Goal: Transaction & Acquisition: Purchase product/service

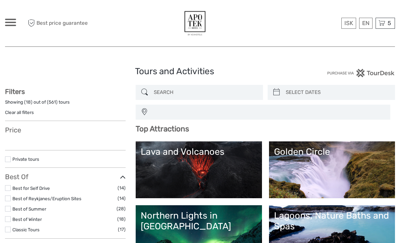
select select
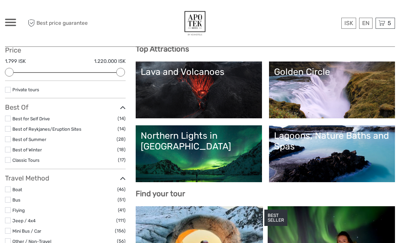
scroll to position [79, 0]
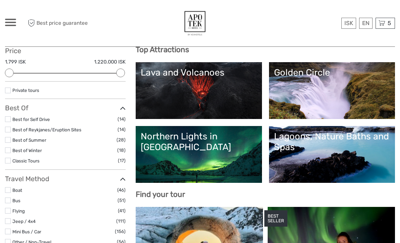
click at [222, 99] on link "Lava and Volcanoes" at bounding box center [199, 90] width 116 height 47
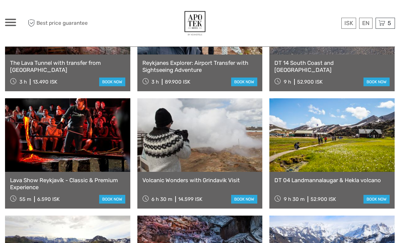
scroll to position [350, 0]
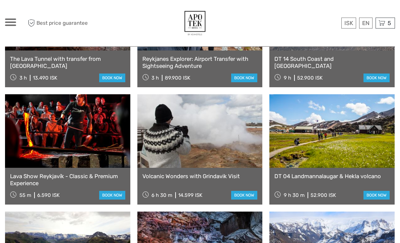
click at [201, 173] on link "Volcanic Wonders with Grindavik Visit" at bounding box center [199, 176] width 115 height 7
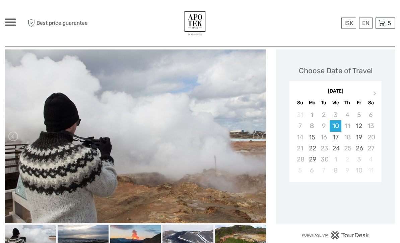
scroll to position [109, 0]
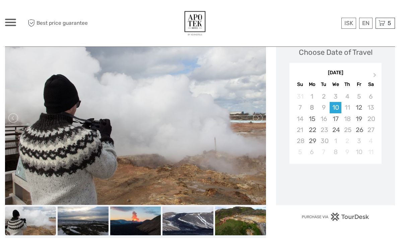
click at [376, 73] on button "Next Month" at bounding box center [375, 76] width 11 height 11
click at [360, 119] on div "17" at bounding box center [359, 118] width 12 height 11
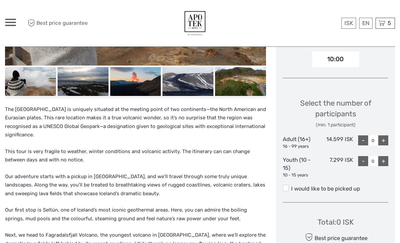
scroll to position [249, 0]
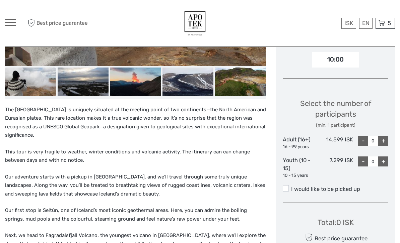
click at [383, 140] on div "+" at bounding box center [383, 141] width 10 height 10
click at [383, 136] on div "+" at bounding box center [383, 141] width 10 height 10
type input "2"
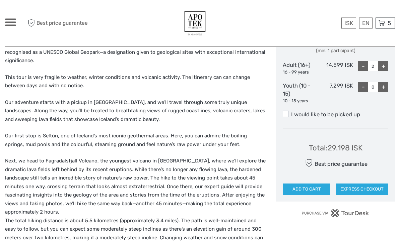
click at [318, 188] on button "ADD TO CART" at bounding box center [307, 189] width 48 height 11
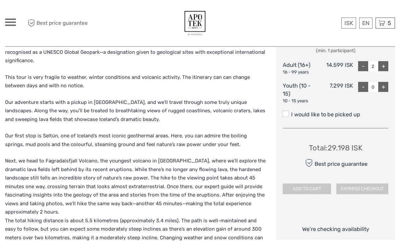
scroll to position [323, 0]
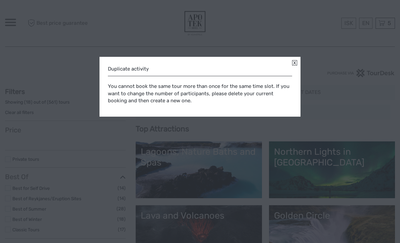
select select
click at [295, 60] on div "Duplicate activity You cannot book the same tour more than once for the same ti…" at bounding box center [199, 87] width 201 height 60
click at [295, 64] on link at bounding box center [294, 62] width 5 height 5
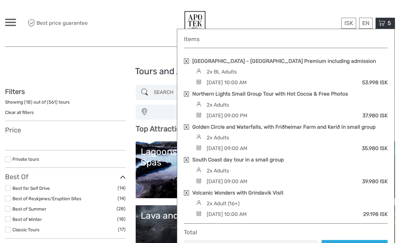
select select
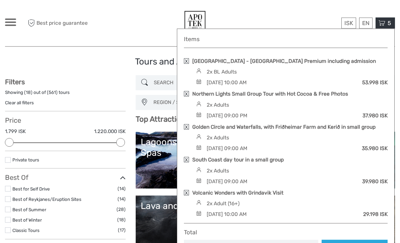
scroll to position [10, 0]
click at [267, 193] on link "Volcanic Wonders with Grindavik Visit" at bounding box center [237, 192] width 91 height 7
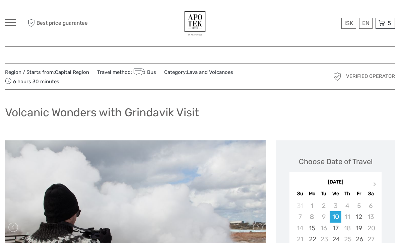
click at [391, 23] on span "5" at bounding box center [388, 23] width 5 height 7
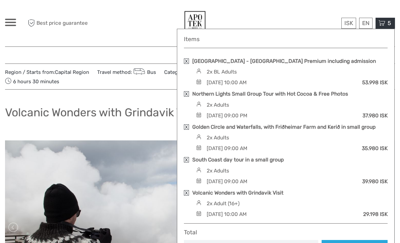
click at [203, 79] on img at bounding box center [198, 81] width 9 height 5
click at [188, 60] on link at bounding box center [186, 61] width 5 height 5
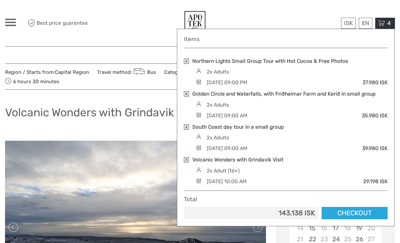
click at [187, 59] on link at bounding box center [186, 61] width 5 height 5
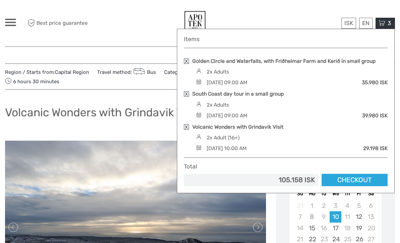
click at [192, 61] on link "Golden Circle and Waterfalls, with Friðheimar Farm and Kerið in small group" at bounding box center [283, 61] width 183 height 7
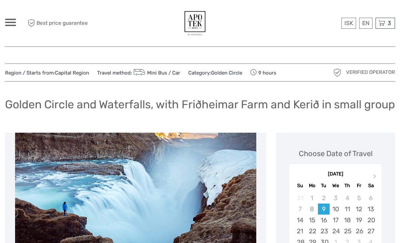
click at [385, 24] on div "3 Items Golden Circle and Waterfalls, with Friðheimar Farm and Kerið in small g…" at bounding box center [384, 23] width 19 height 11
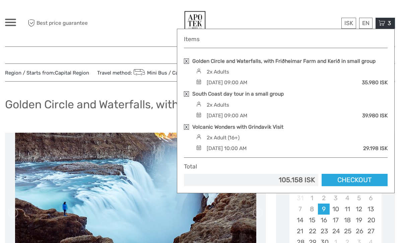
click at [252, 141] on div "2x Adult (16+)" at bounding box center [290, 137] width 193 height 7
click at [245, 130] on link "Volcanic Wonders with Grindavik Visit" at bounding box center [237, 127] width 91 height 7
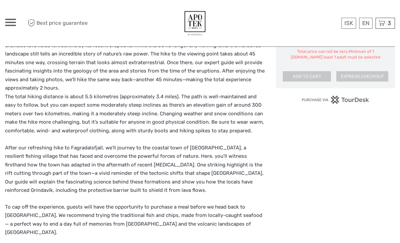
scroll to position [432, 0]
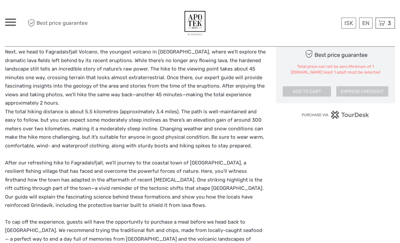
click at [387, 21] on span "3" at bounding box center [388, 23] width 5 height 7
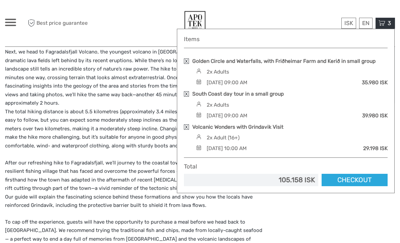
click at [190, 125] on div "Volcanic Wonders with Grindavik Visit" at bounding box center [286, 127] width 204 height 7
click at [185, 125] on link at bounding box center [186, 127] width 5 height 5
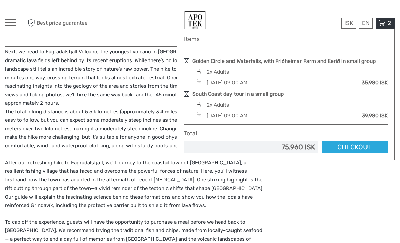
click at [188, 95] on link at bounding box center [186, 93] width 5 height 5
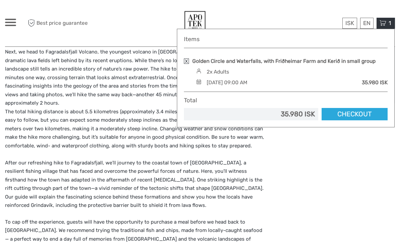
click at [188, 62] on link at bounding box center [186, 61] width 5 height 5
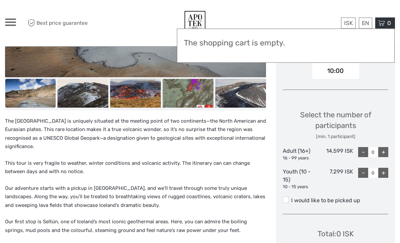
scroll to position [231, 0]
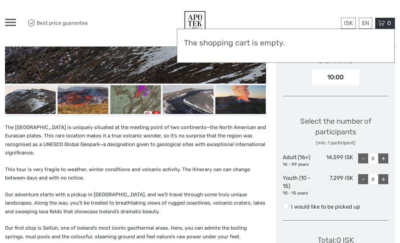
click at [381, 154] on div "+" at bounding box center [383, 159] width 10 height 10
click at [383, 156] on div "+" at bounding box center [383, 159] width 10 height 10
type input "2"
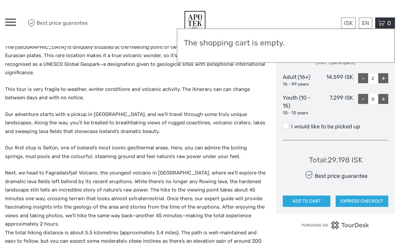
scroll to position [334, 0]
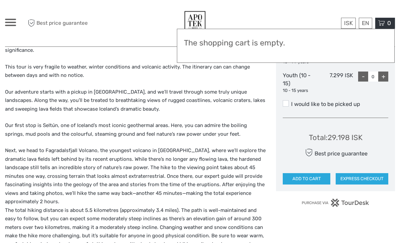
click at [319, 174] on button "ADD TO CART" at bounding box center [307, 178] width 48 height 11
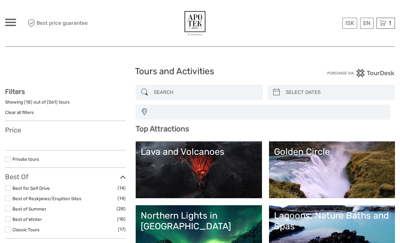
select select
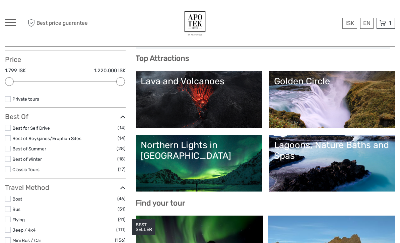
click at [237, 101] on link "Lava and Volcanoes" at bounding box center [199, 99] width 116 height 47
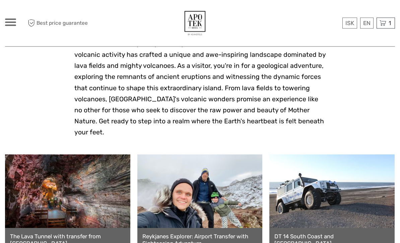
click at [391, 22] on span "1" at bounding box center [389, 23] width 4 height 7
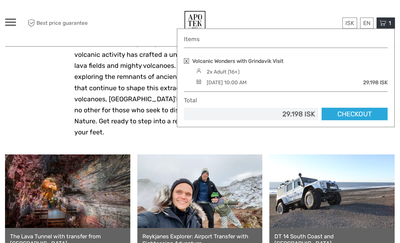
scroll to position [173, 0]
click at [261, 61] on link "Volcanic Wonders with Grindavik Visit" at bounding box center [237, 61] width 91 height 7
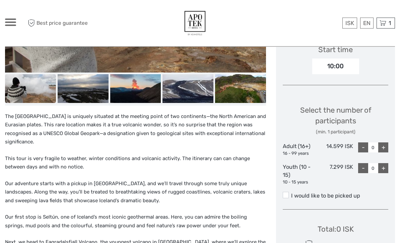
click at [290, 195] on label "I would like to be picked up" at bounding box center [335, 196] width 105 height 8
click at [291, 194] on input "I would like to be picked up" at bounding box center [291, 194] width 0 height 0
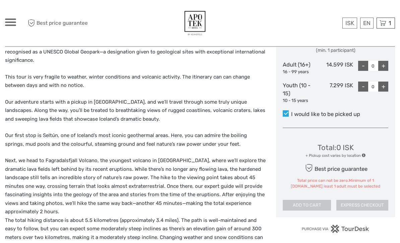
scroll to position [324, 0]
click at [382, 61] on div "+" at bounding box center [383, 66] width 10 height 10
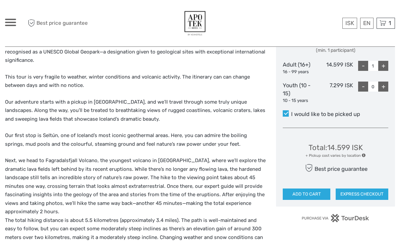
click at [383, 66] on div "+" at bounding box center [383, 66] width 10 height 10
type input "2"
click at [315, 194] on button "ADD TO CART" at bounding box center [307, 194] width 48 height 11
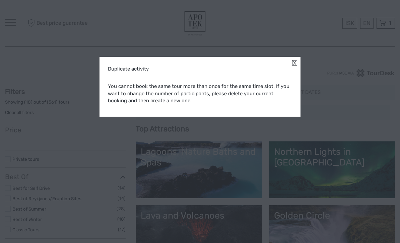
select select
click at [293, 69] on div "Duplicate activity You cannot book the same tour more than once for the same ti…" at bounding box center [199, 87] width 201 height 60
click at [293, 63] on link at bounding box center [294, 62] width 5 height 5
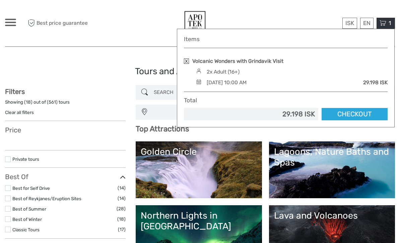
select select
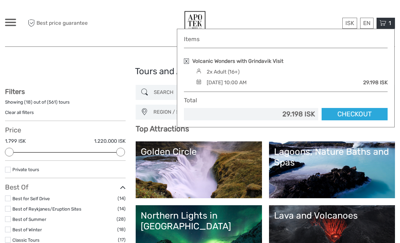
click at [188, 59] on link at bounding box center [186, 61] width 5 height 5
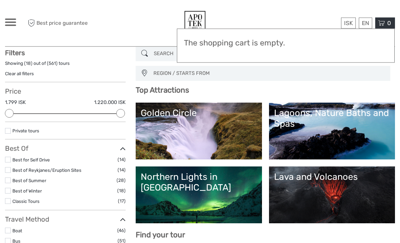
scroll to position [48, 0]
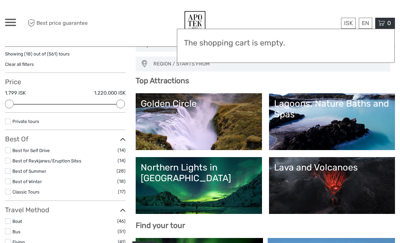
click at [309, 184] on link "Lava and Volcanoes" at bounding box center [332, 185] width 116 height 47
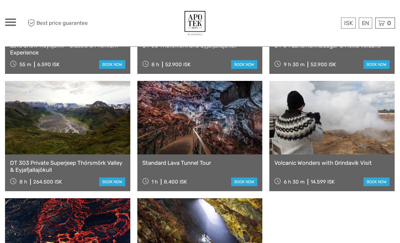
scroll to position [492, 0]
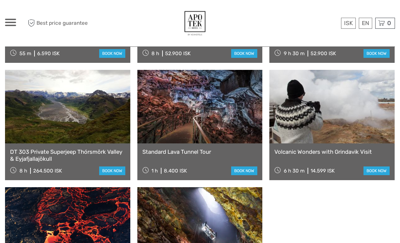
click at [337, 149] on link "Volcanic Wonders with Grindavik Visit" at bounding box center [331, 152] width 115 height 7
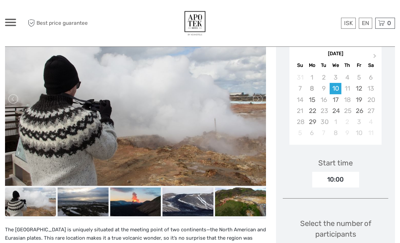
click at [376, 56] on button "Next Month" at bounding box center [375, 57] width 11 height 11
click at [362, 100] on div "17" at bounding box center [359, 99] width 12 height 11
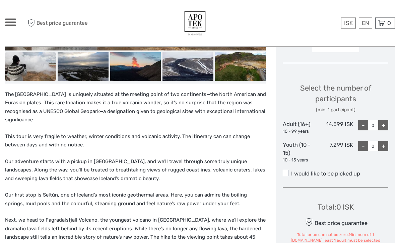
click at [383, 122] on div "+" at bounding box center [383, 126] width 10 height 10
click at [384, 124] on div "+" at bounding box center [383, 126] width 10 height 10
type input "2"
click at [289, 171] on label "I would like to be picked up" at bounding box center [335, 174] width 105 height 8
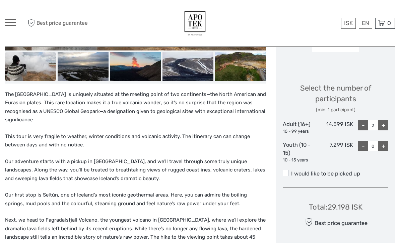
click at [291, 171] on input "I would like to be picked up" at bounding box center [291, 171] width 0 height 0
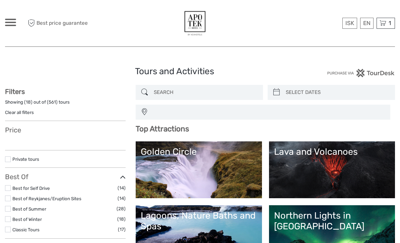
select select
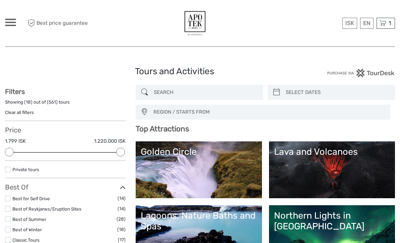
click at [386, 23] on div "1 Items Volcanic Wonders with Grindavik Visit 2x Adult (16+) [DATE] 10:00 AM 29…" at bounding box center [385, 23] width 18 height 11
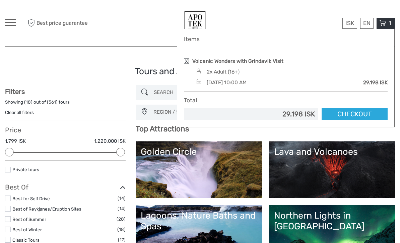
click at [349, 113] on link "Checkout" at bounding box center [354, 114] width 66 height 12
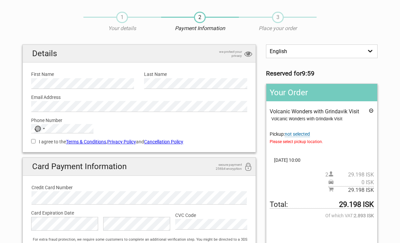
click at [311, 130] on div "Volcanic Wonders with Grindavik Visit Volcanic Wonders with Grindavik Visit Pic…" at bounding box center [321, 151] width 104 height 86
click at [309, 134] on span "not selected" at bounding box center [297, 135] width 25 height 6
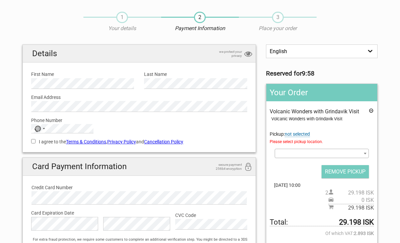
click at [315, 151] on span at bounding box center [321, 153] width 94 height 9
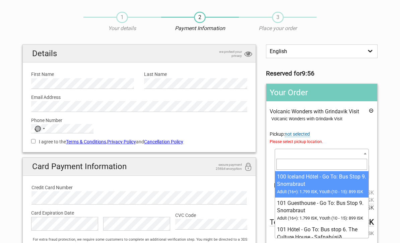
click at [295, 164] on input "search" at bounding box center [321, 164] width 91 height 11
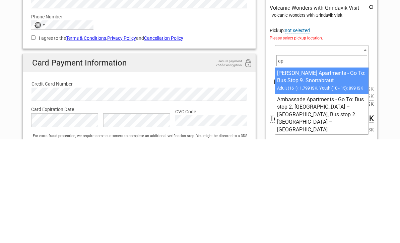
type input "apo"
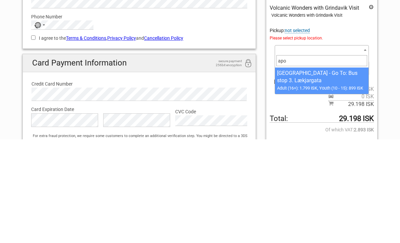
select select "1093098"
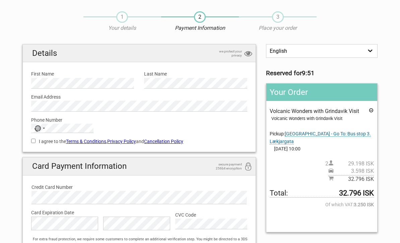
scroll to position [0, 0]
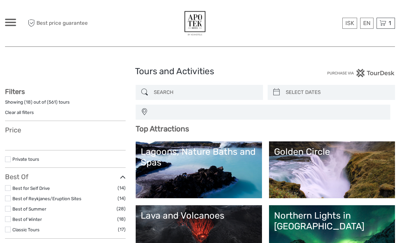
select select
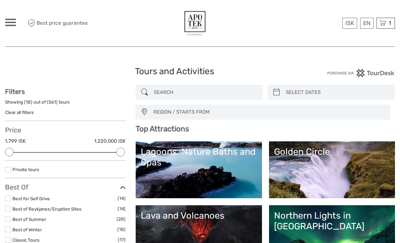
click at [207, 93] on input "search" at bounding box center [205, 93] width 108 height 12
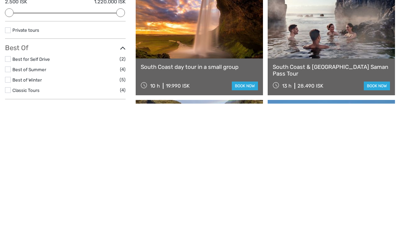
type input "South"
click at [247, 221] on link "book now" at bounding box center [245, 225] width 26 height 9
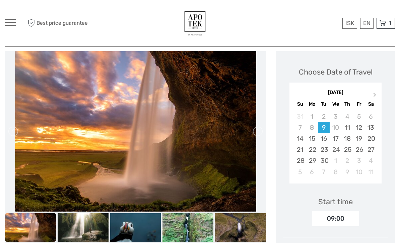
scroll to position [93, 0]
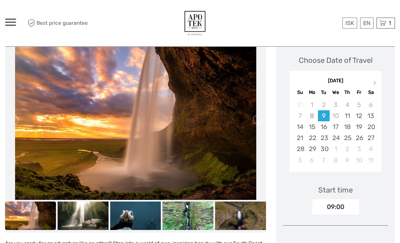
click at [376, 80] on button "Next Month" at bounding box center [375, 85] width 11 height 11
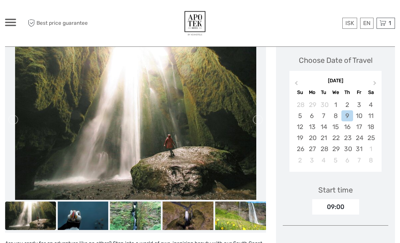
click at [337, 128] on div "15" at bounding box center [335, 127] width 12 height 11
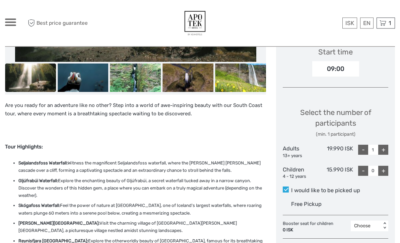
scroll to position [232, 0]
click at [381, 147] on div "+" at bounding box center [383, 150] width 10 height 10
type input "2"
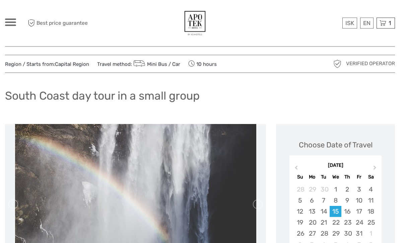
scroll to position [0, 0]
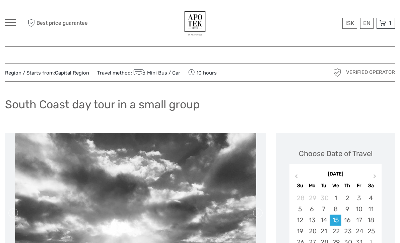
click at [388, 22] on span "1" at bounding box center [389, 23] width 4 height 7
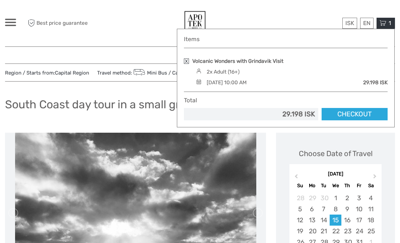
click at [84, 141] on img at bounding box center [135, 213] width 241 height 161
click at [15, 24] on div at bounding box center [10, 22] width 11 height 7
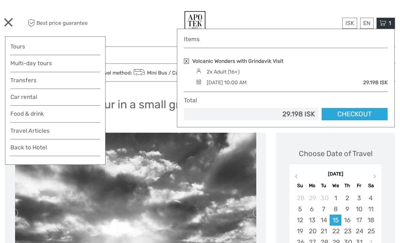
click at [45, 50] on link "Tours" at bounding box center [55, 47] width 90 height 10
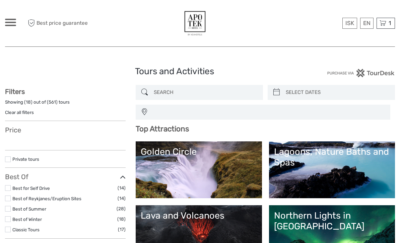
select select
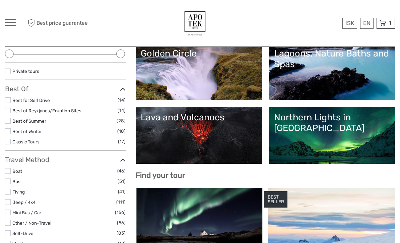
scroll to position [99, 0]
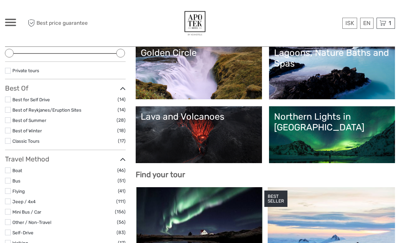
click at [313, 134] on link "Northern Lights in [GEOGRAPHIC_DATA]" at bounding box center [332, 134] width 116 height 47
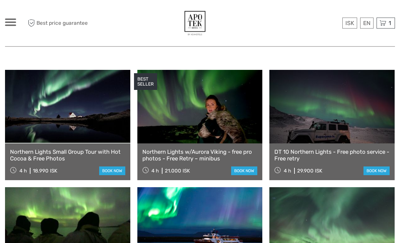
scroll to position [225, 0]
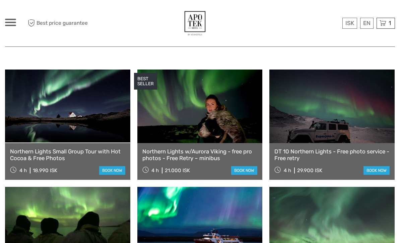
click at [93, 129] on link at bounding box center [67, 107] width 125 height 74
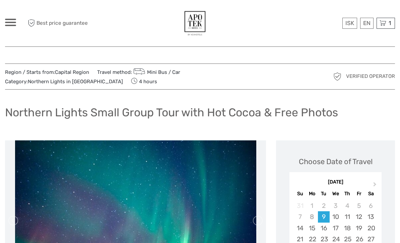
click at [13, 32] on div "ISK ISK € $ £ EN English Español Deutsch Tours Multi-day tours Transfers Car re…" at bounding box center [53, 23] width 97 height 36
click at [14, 26] on span at bounding box center [10, 25] width 11 height 1
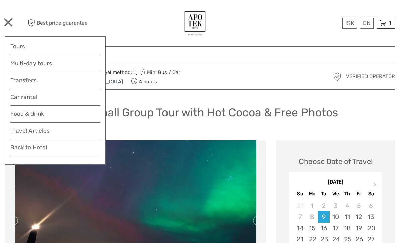
click at [48, 48] on link "Tours" at bounding box center [55, 47] width 90 height 10
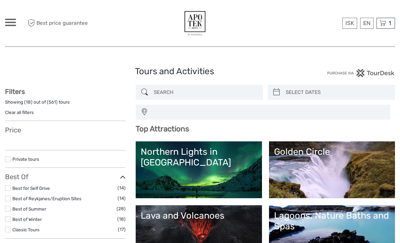
select select
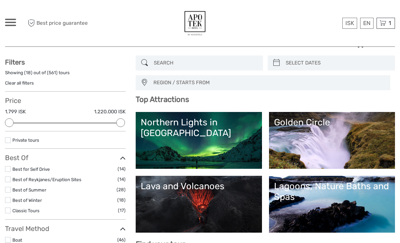
click at [313, 144] on link "Golden Circle" at bounding box center [332, 140] width 116 height 47
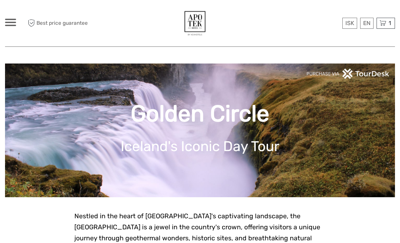
click at [262, 182] on div "Golden Circle Iceland's Iconic Day Tour" at bounding box center [200, 131] width 390 height 134
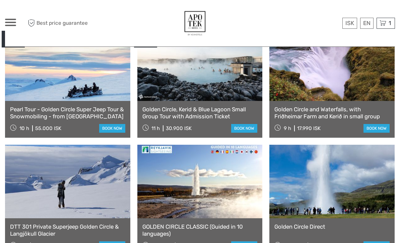
scroll to position [378, 0]
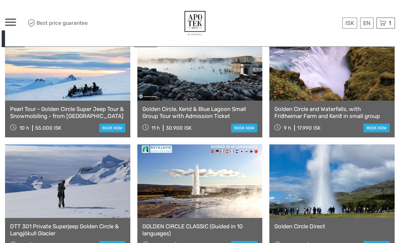
click at [325, 106] on link "Golden Circle and Waterfalls, with Friðheimar Farm and Kerið in small group" at bounding box center [331, 113] width 115 height 14
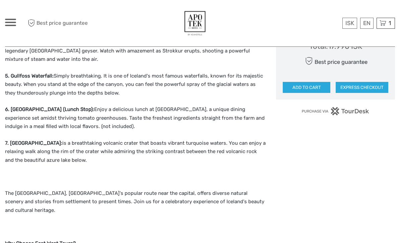
scroll to position [475, 0]
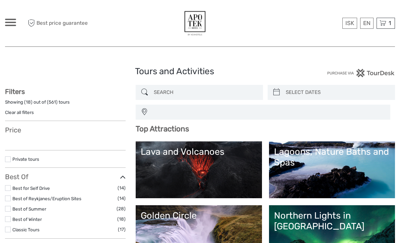
select select
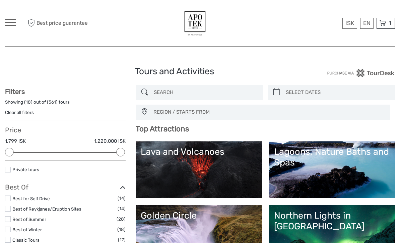
click at [216, 165] on link "Lava and Volcanoes" at bounding box center [199, 170] width 116 height 47
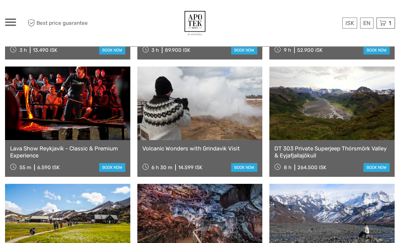
scroll to position [378, 0]
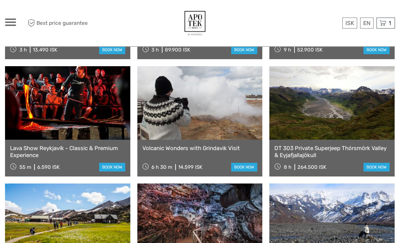
click at [235, 140] on div "Volcanic Wonders with Grindavik Visit 6 h 30 m 14.599 ISK book now" at bounding box center [199, 158] width 125 height 37
click at [244, 146] on div "Volcanic Wonders with Grindavik Visit 6 h 30 m 14.599 ISK book now" at bounding box center [199, 158] width 125 height 37
click at [194, 165] on div "14.599 ISK" at bounding box center [190, 168] width 24 height 6
click at [245, 163] on link "book now" at bounding box center [244, 167] width 26 height 9
